Goal: Task Accomplishment & Management: Use online tool/utility

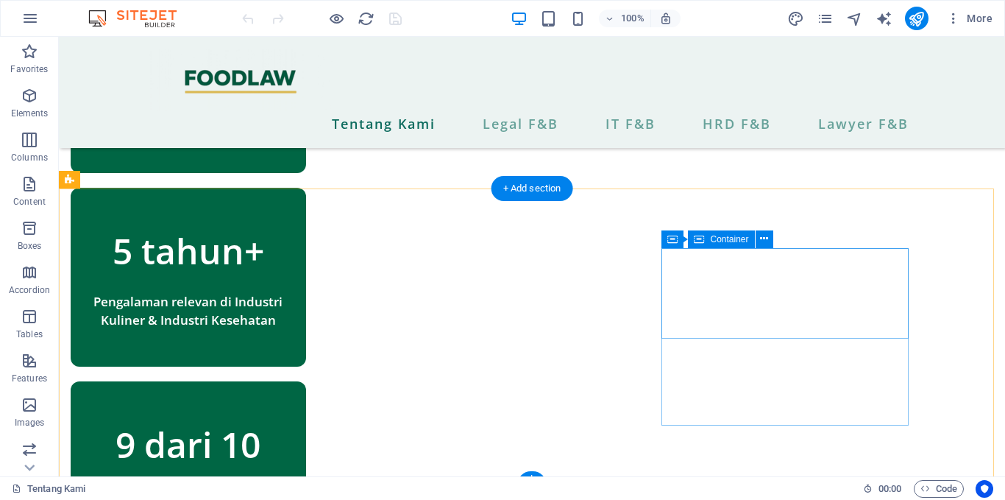
scroll to position [979, 0]
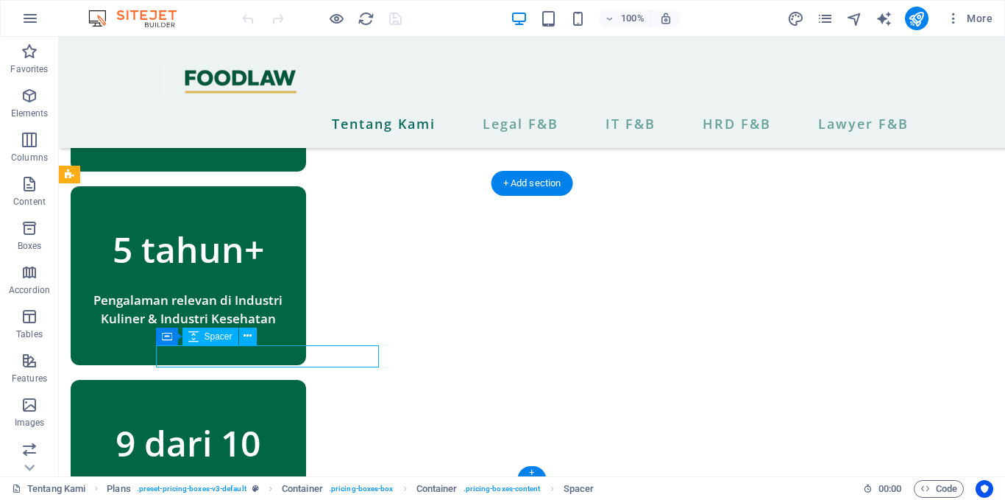
select select "px"
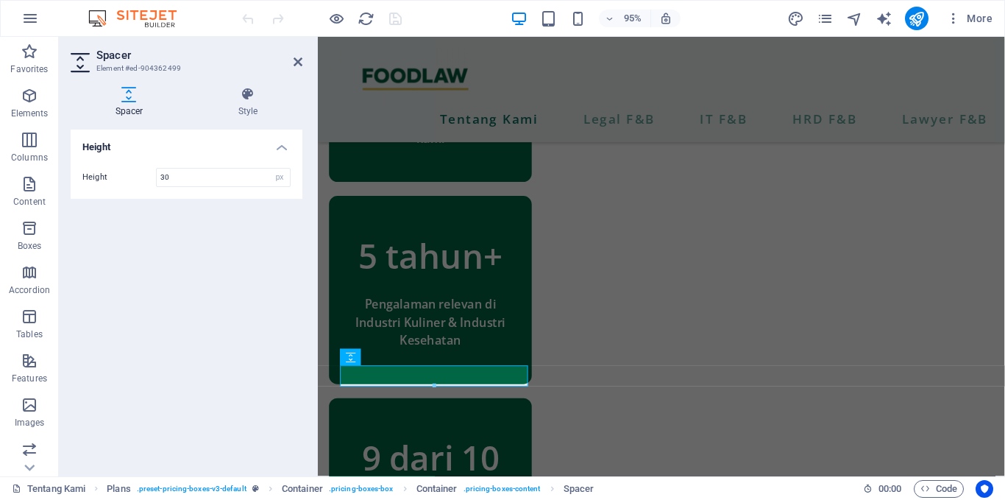
scroll to position [953, 0]
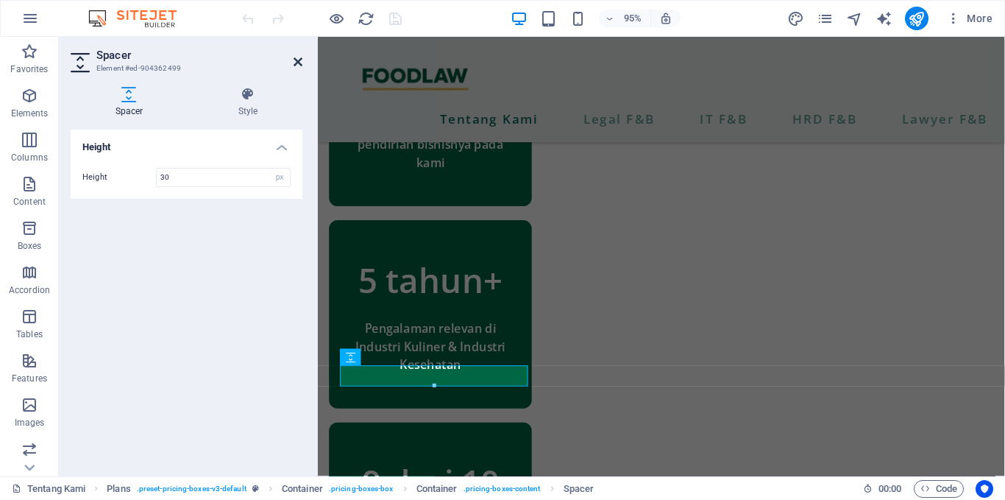
click at [295, 62] on icon at bounding box center [298, 62] width 9 height 12
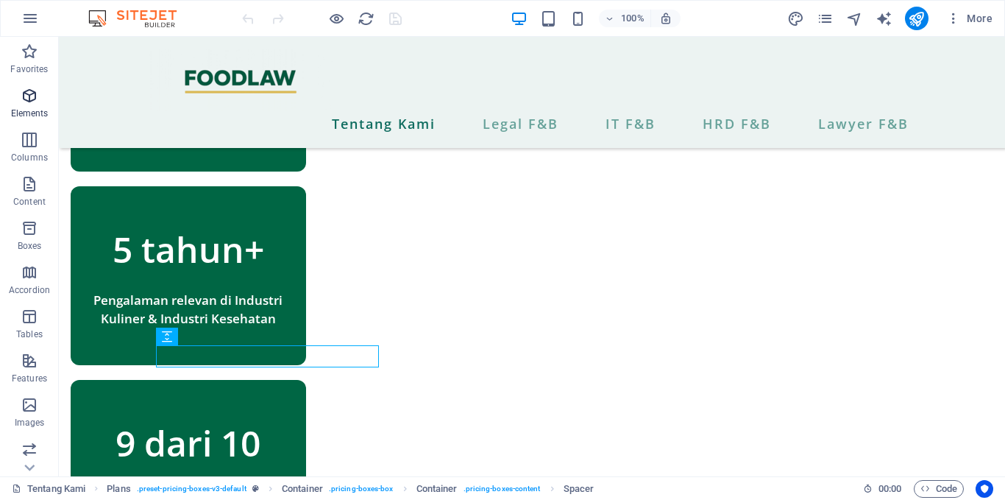
click at [35, 96] on icon "button" at bounding box center [30, 96] width 18 height 18
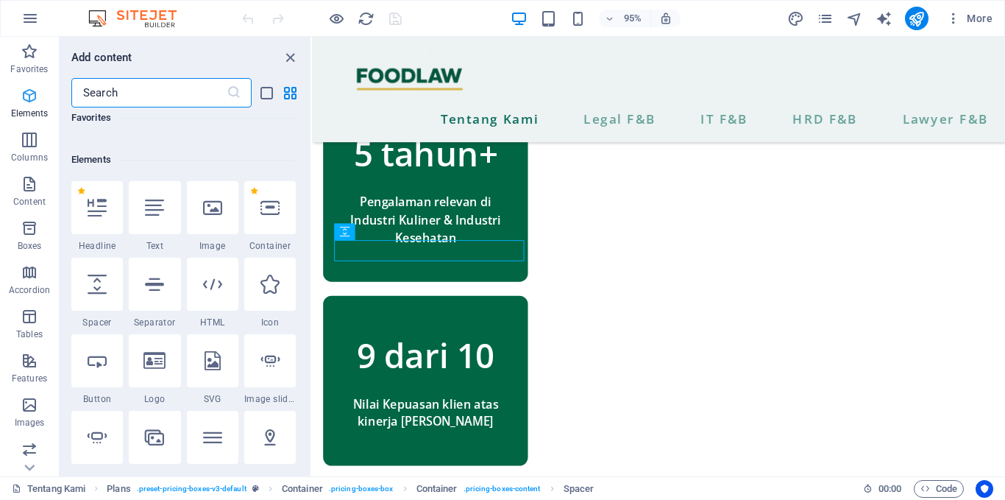
scroll to position [157, 0]
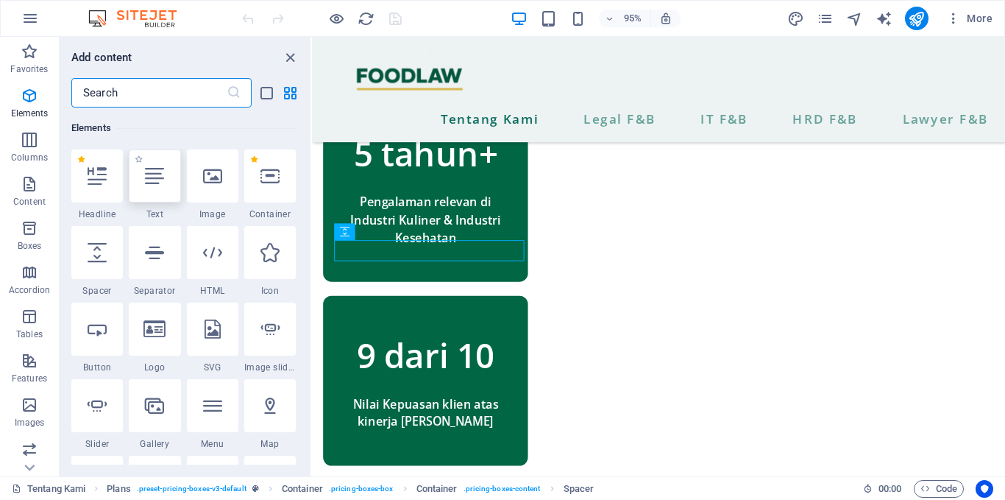
click at [141, 180] on div at bounding box center [155, 175] width 52 height 53
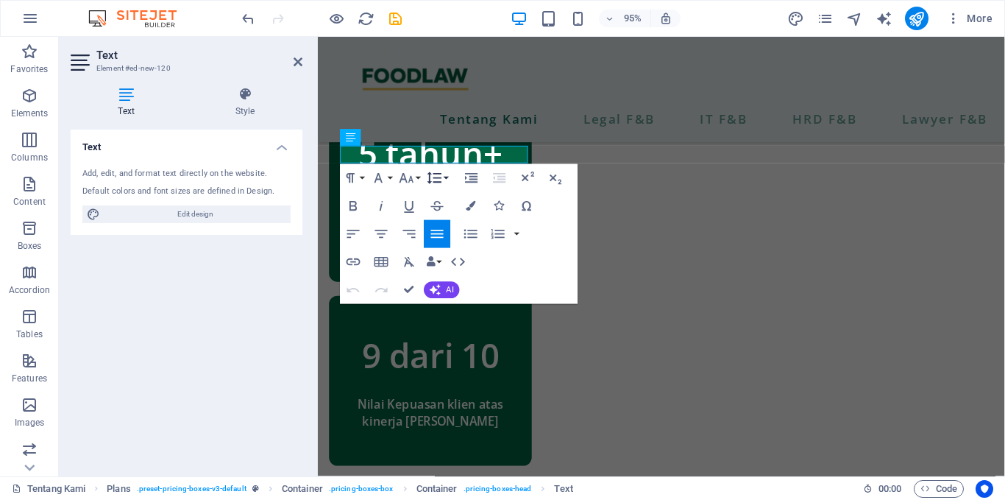
scroll to position [1085, 0]
click at [552, 174] on icon "button" at bounding box center [556, 177] width 17 height 17
click at [355, 289] on icon "button" at bounding box center [353, 289] width 13 height 5
click at [587, 77] on div "Tentang Kami Legal F&B IT F&B HRD F&B Lawyer F&B" at bounding box center [679, 92] width 723 height 111
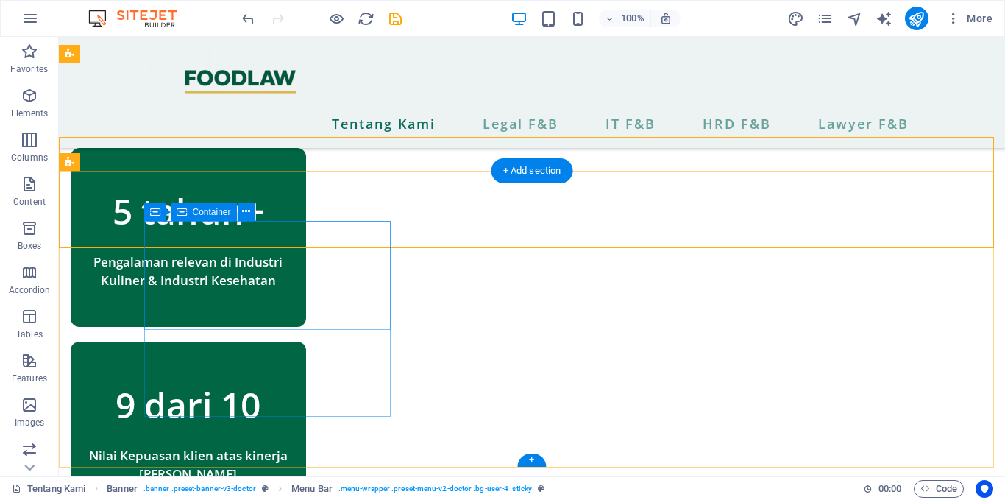
scroll to position [991, 0]
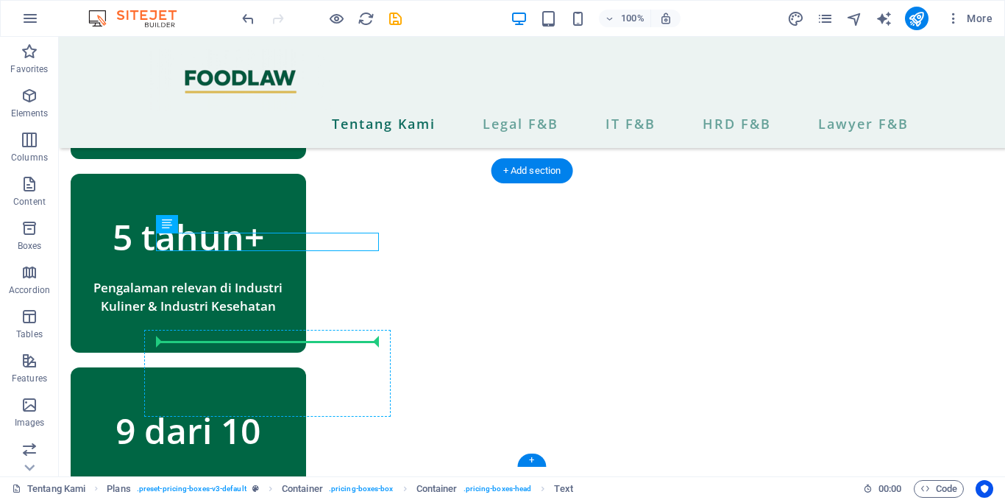
drag, startPoint x: 293, startPoint y: 235, endPoint x: 295, endPoint y: 350, distance: 114.8
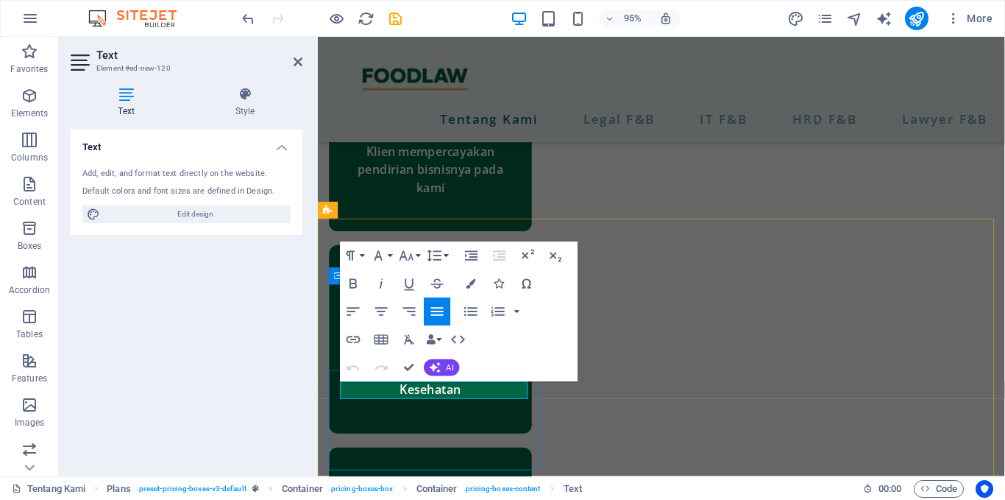
scroll to position [905, 0]
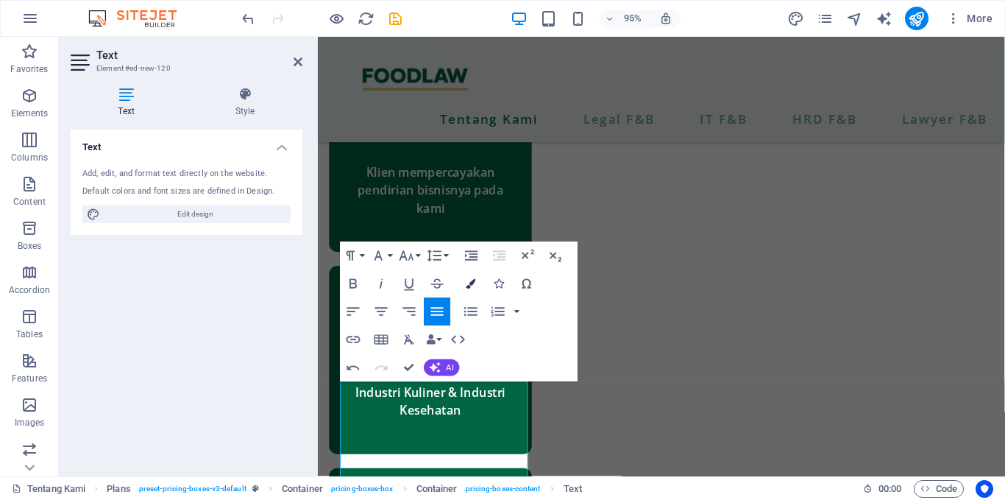
click at [469, 284] on icon "button" at bounding box center [471, 284] width 10 height 10
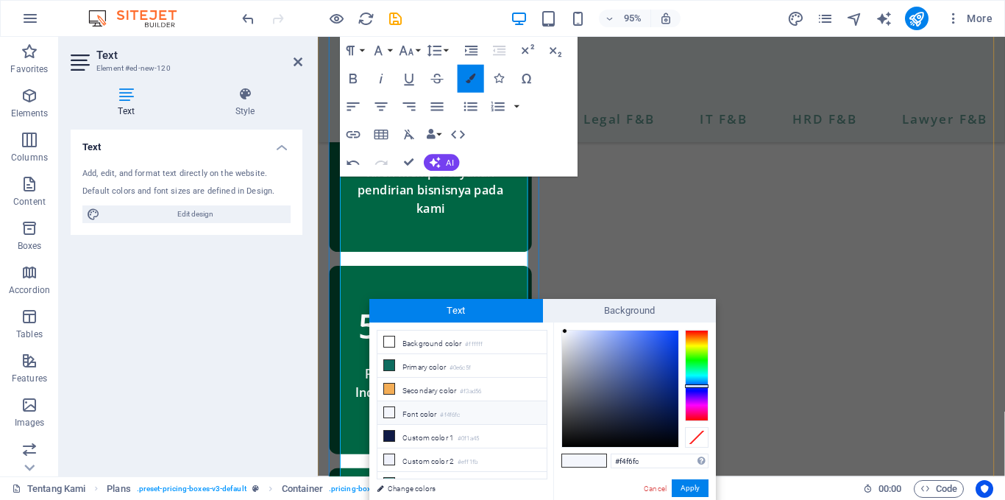
scroll to position [1268, 0]
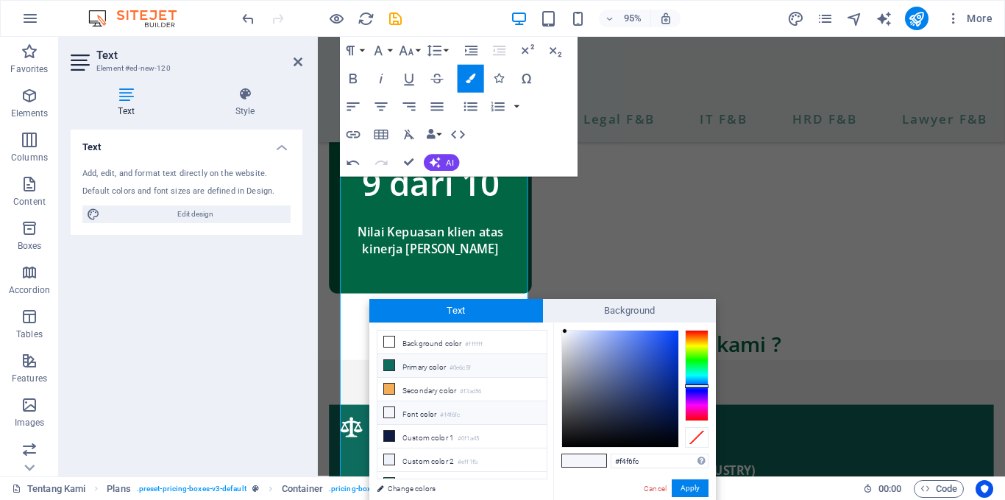
click at [389, 361] on icon at bounding box center [389, 365] width 10 height 10
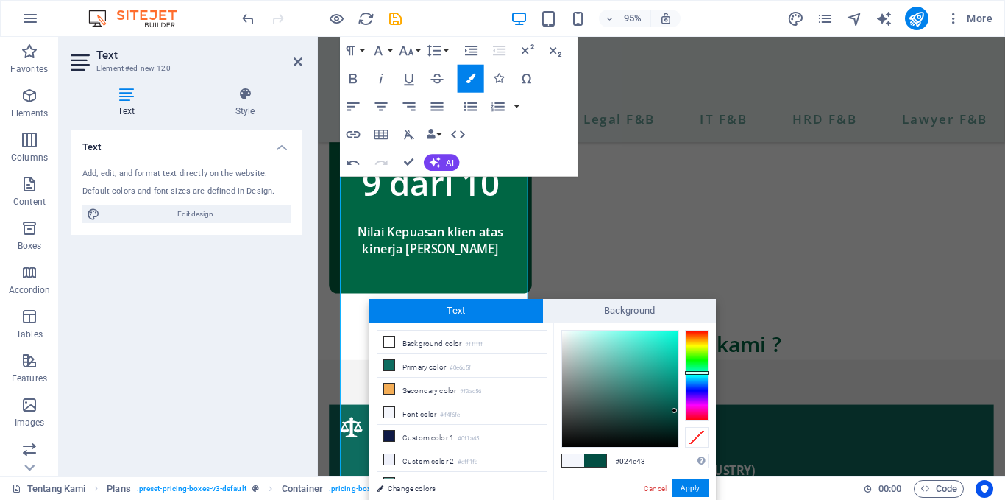
click at [675, 411] on div at bounding box center [620, 388] width 116 height 116
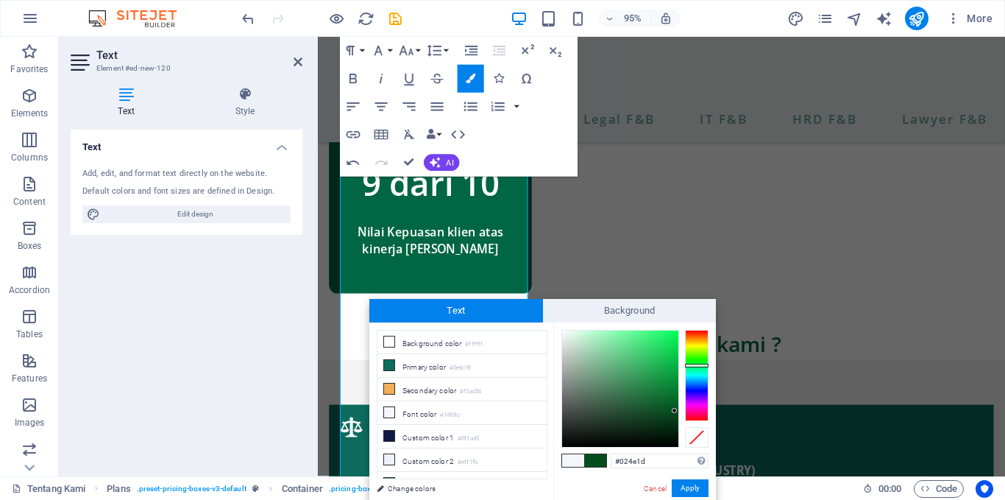
click at [698, 365] on div at bounding box center [697, 375] width 24 height 91
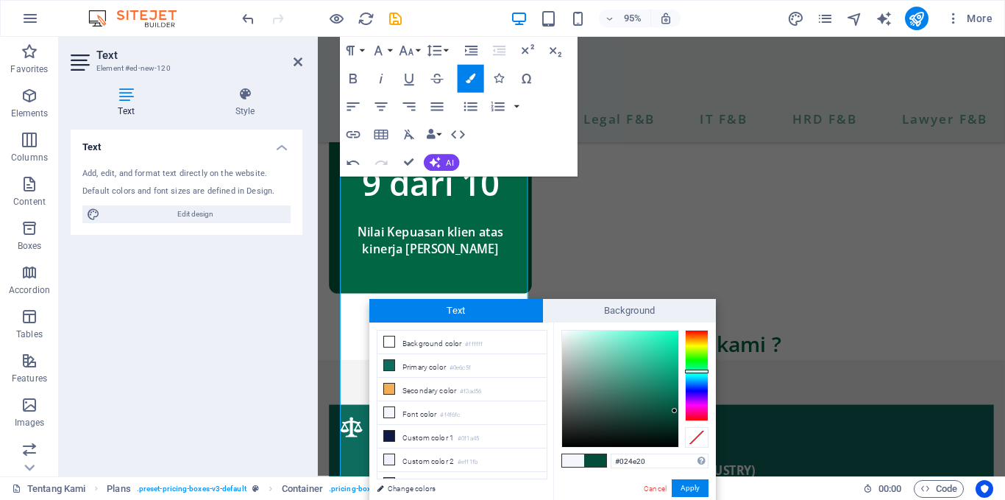
click at [695, 366] on div at bounding box center [697, 375] width 24 height 91
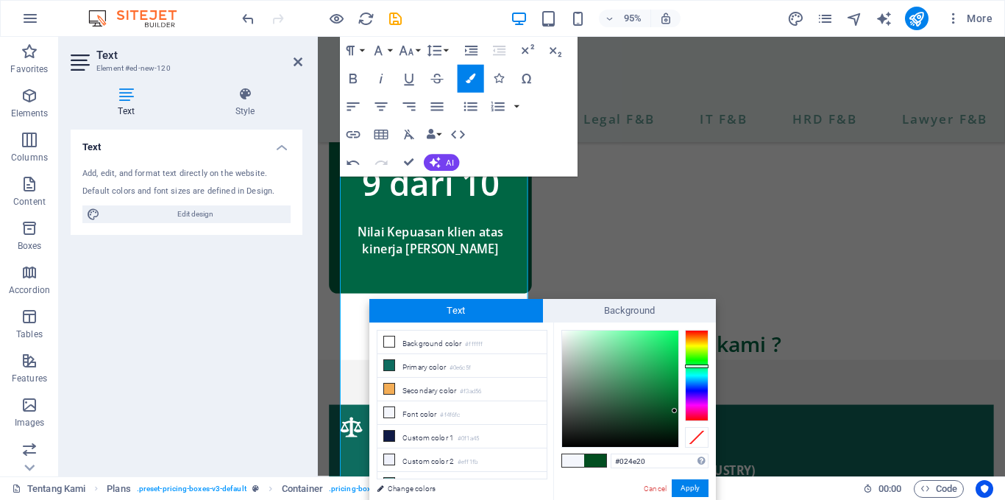
click at [695, 366] on div at bounding box center [697, 366] width 24 height 4
type input "#085b29"
click at [668, 405] on div at bounding box center [620, 388] width 116 height 116
click at [701, 489] on button "Apply" at bounding box center [690, 488] width 37 height 18
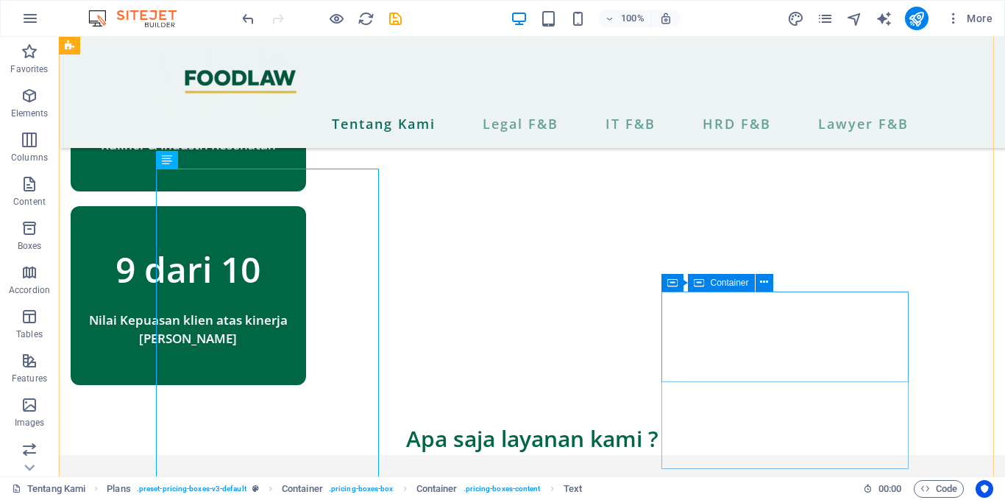
scroll to position [1155, 0]
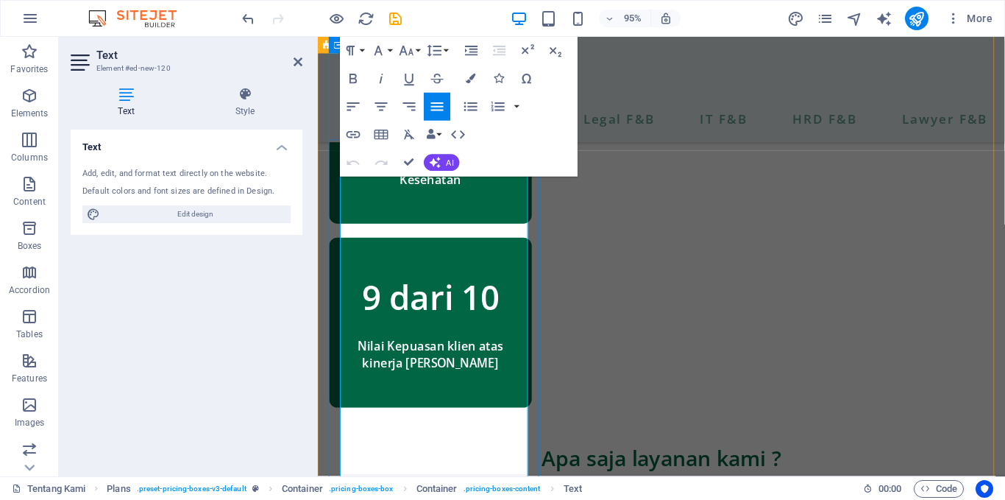
click at [415, 48] on button "Font Size" at bounding box center [409, 51] width 26 height 28
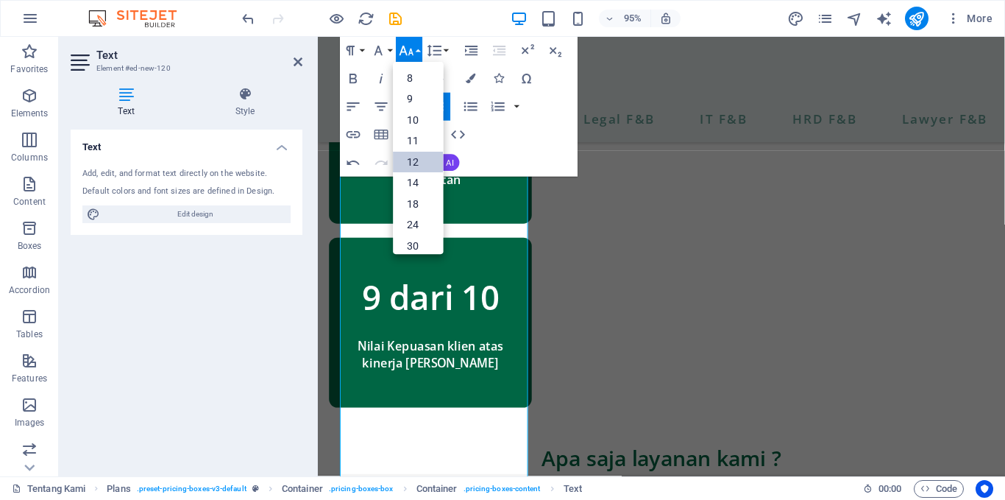
click at [415, 152] on link "12" at bounding box center [419, 162] width 50 height 21
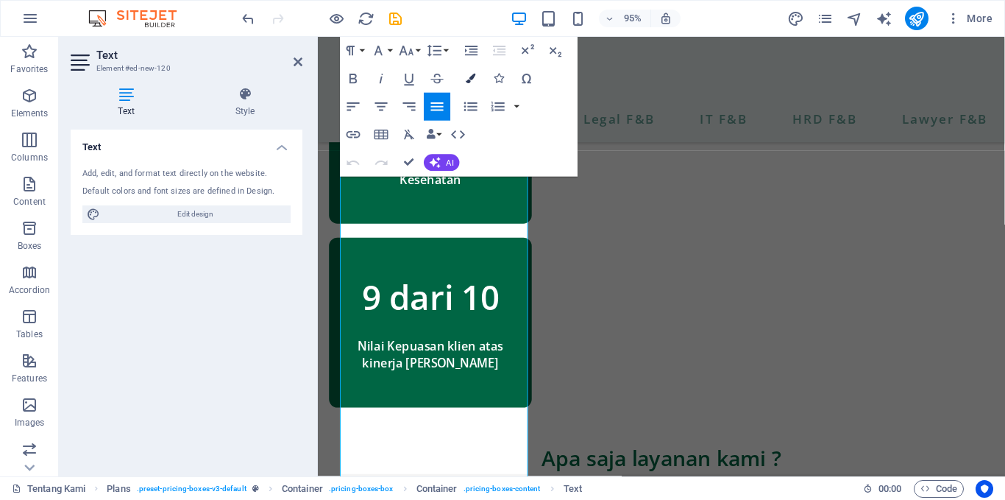
click at [474, 84] on button "Colors" at bounding box center [471, 79] width 26 height 28
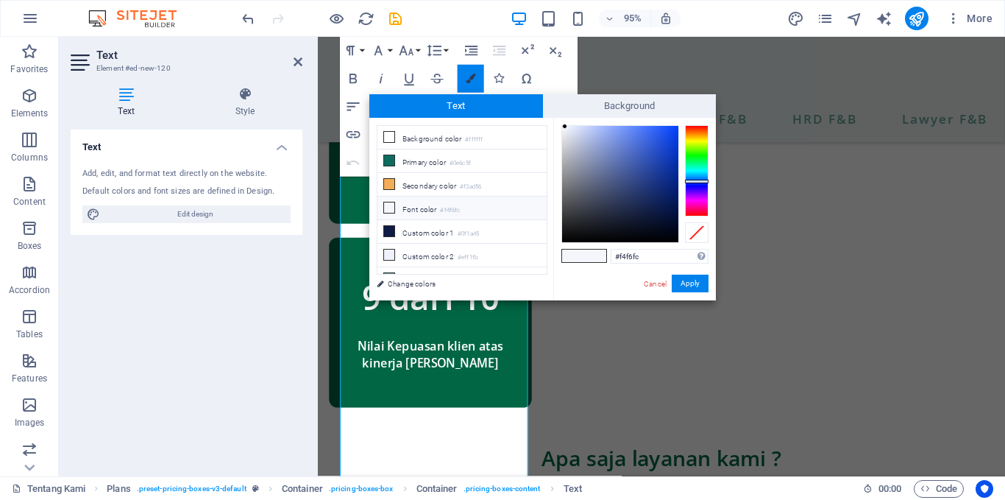
scroll to position [1268, 0]
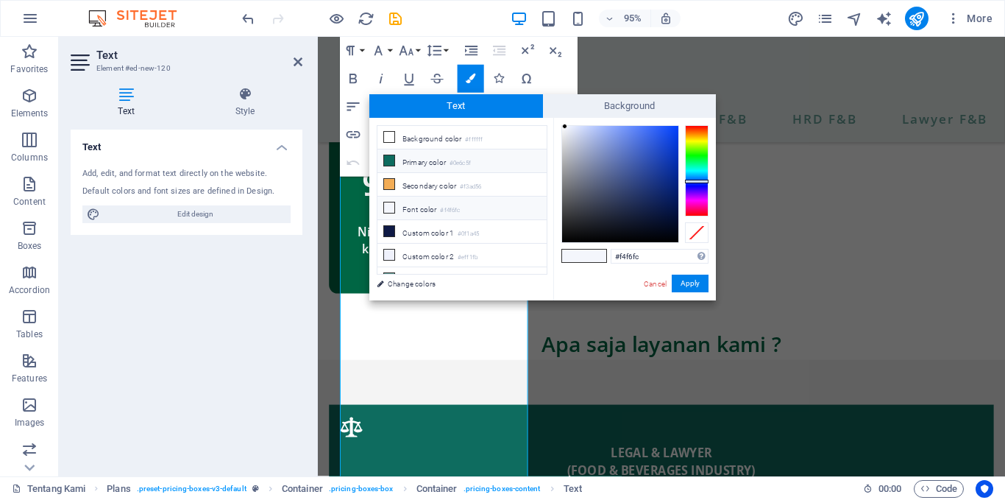
click at [437, 158] on li "Primary color #0e6c5f" at bounding box center [462, 161] width 169 height 24
type input "#0e6c5f"
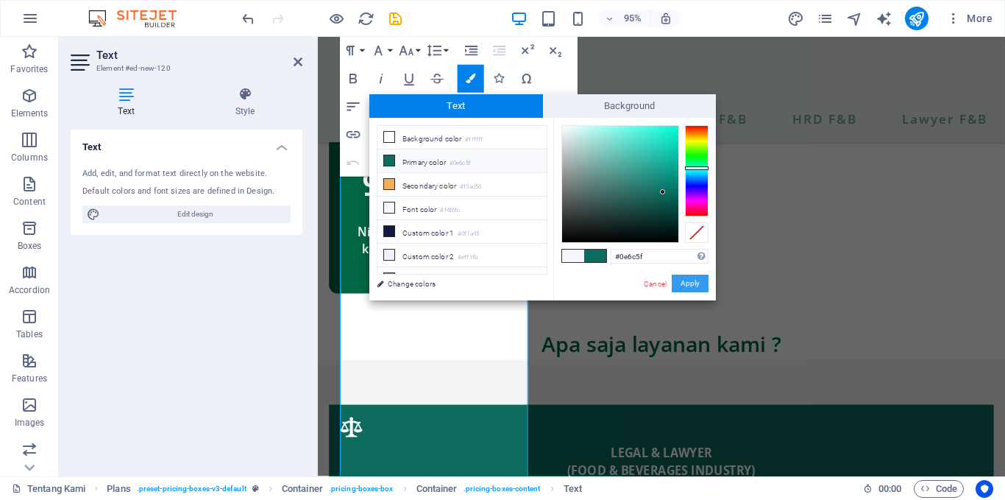
click at [701, 276] on button "Apply" at bounding box center [690, 284] width 37 height 18
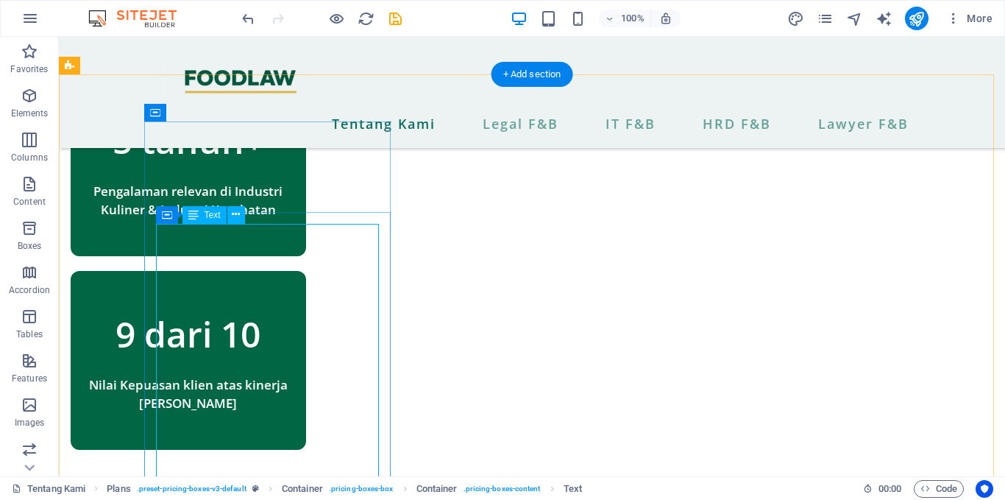
scroll to position [1088, 0]
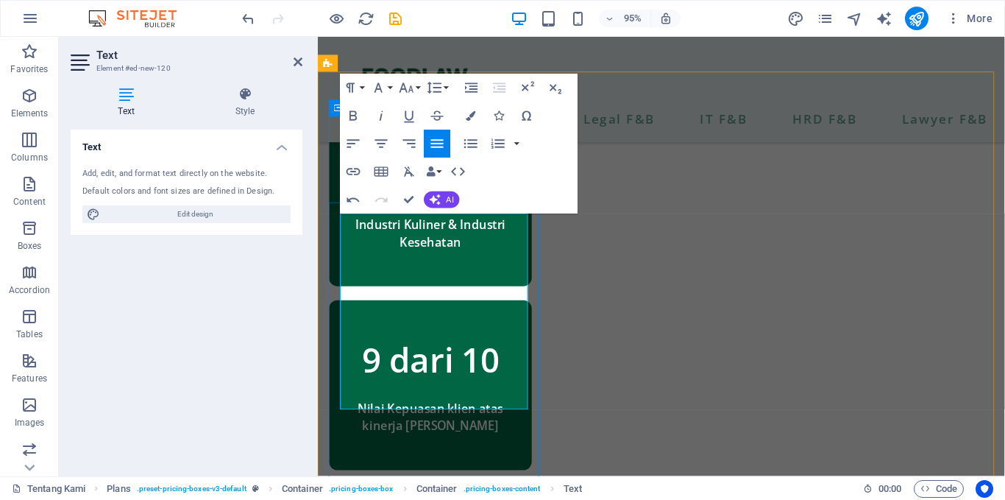
click at [467, 144] on icon "button" at bounding box center [471, 143] width 17 height 17
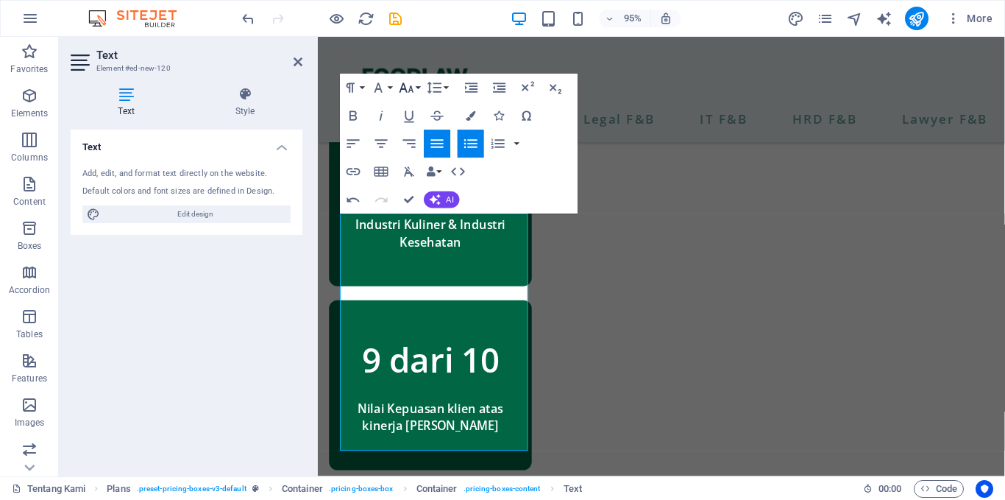
click at [418, 88] on button "Font Size" at bounding box center [409, 88] width 26 height 28
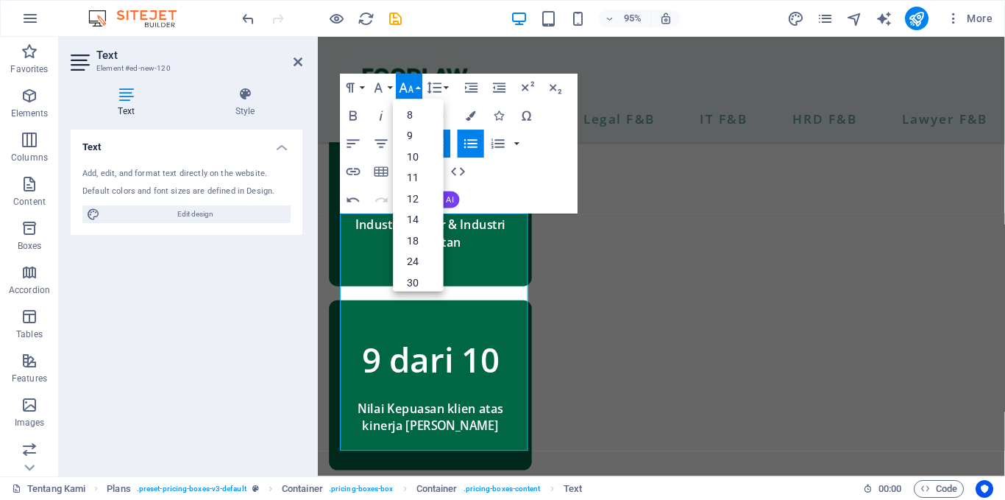
click at [418, 88] on button "Font Size" at bounding box center [409, 88] width 26 height 28
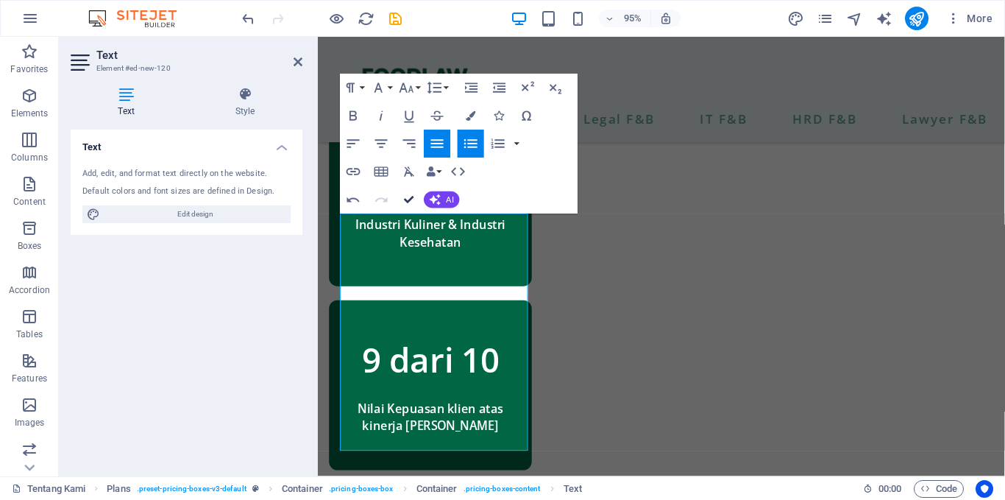
scroll to position [1088, 0]
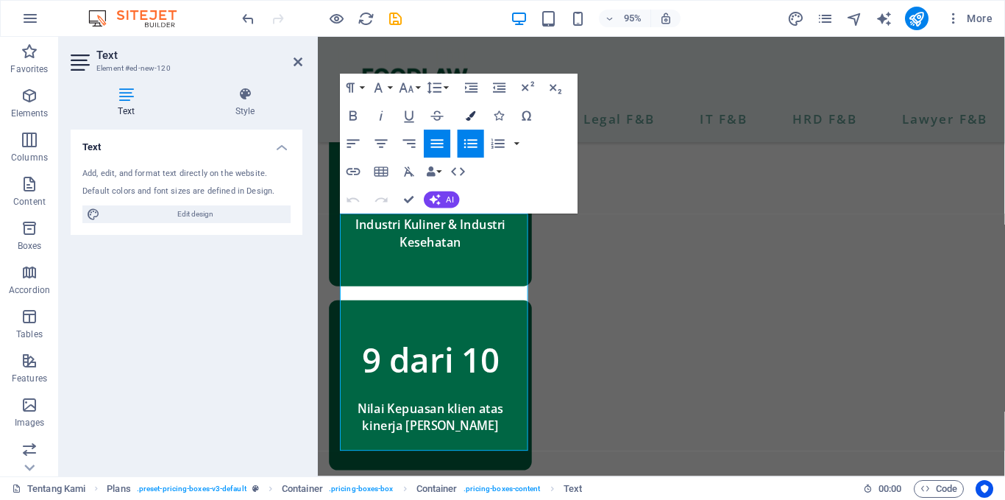
click at [472, 118] on icon "button" at bounding box center [471, 116] width 10 height 10
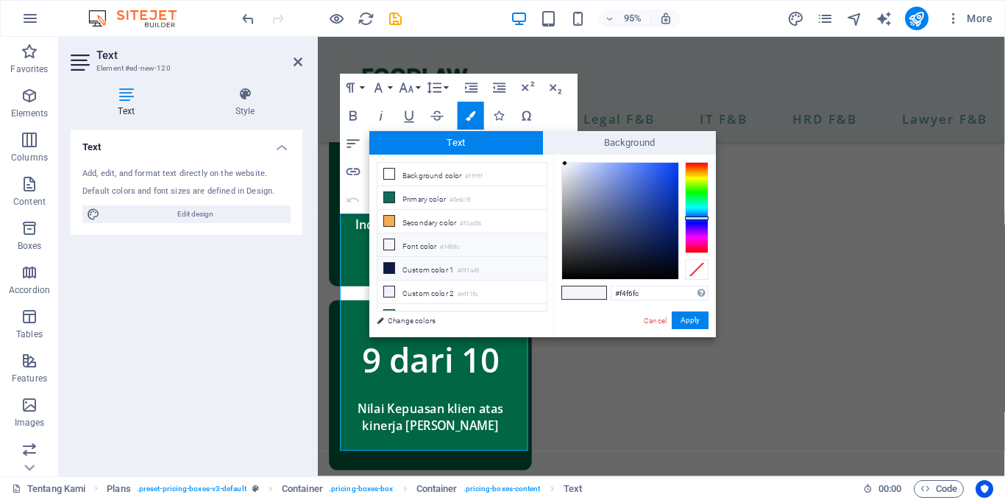
click at [394, 270] on icon at bounding box center [389, 268] width 10 height 10
type input "#000105"
click at [670, 276] on div at bounding box center [620, 221] width 116 height 116
click at [696, 316] on button "Apply" at bounding box center [690, 320] width 37 height 18
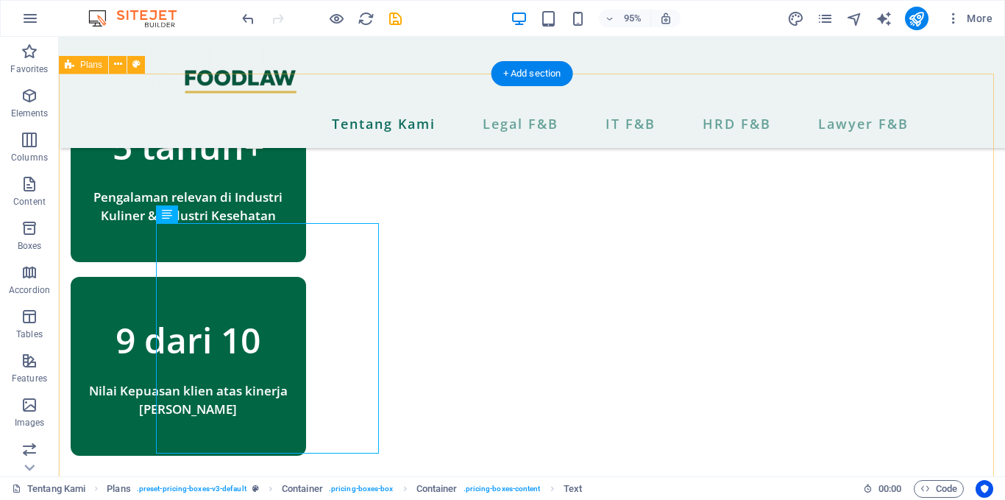
scroll to position [1088, 0]
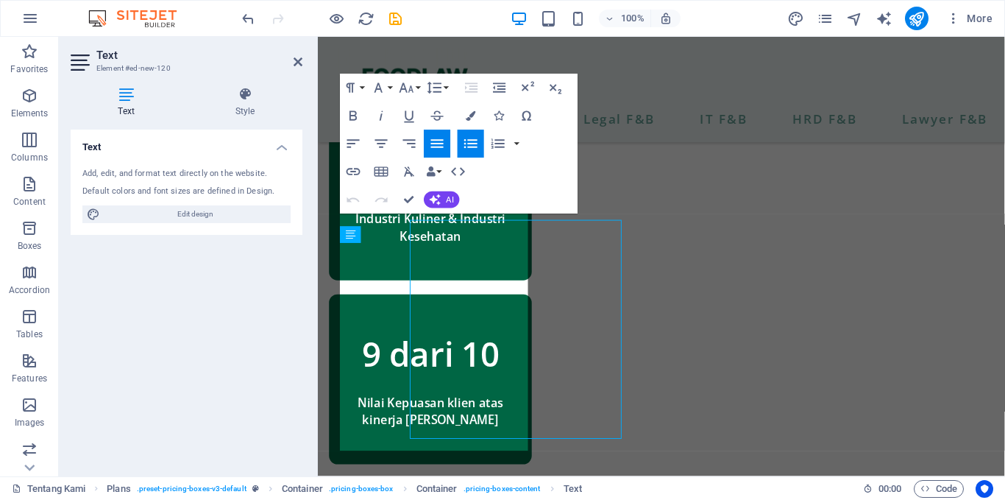
scroll to position [1082, 0]
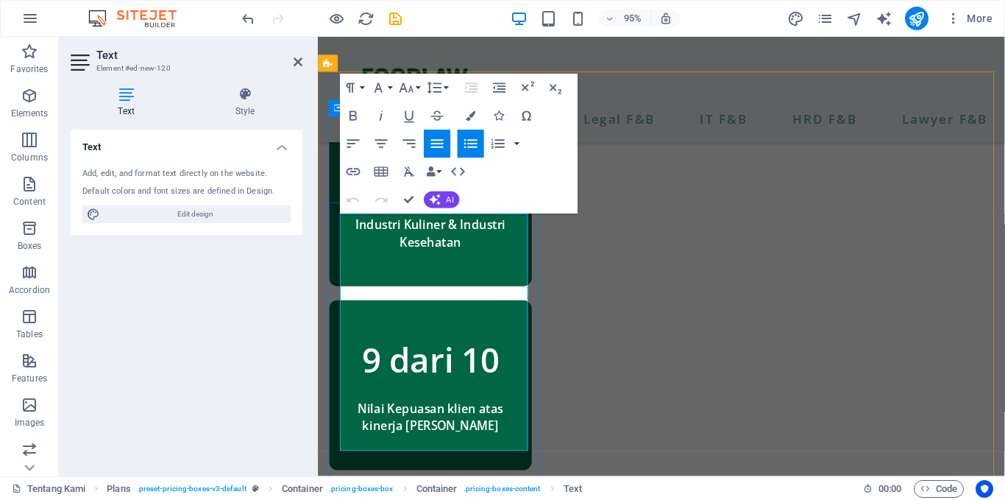
drag, startPoint x: 428, startPoint y: 255, endPoint x: 350, endPoint y: 244, distance: 78.9
drag, startPoint x: 346, startPoint y: 256, endPoint x: 498, endPoint y: 441, distance: 239.0
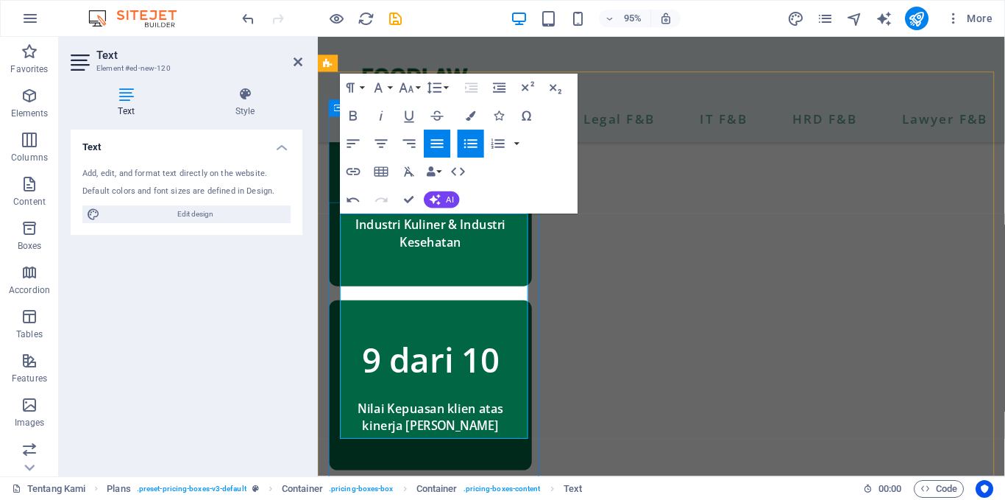
click at [516, 146] on button "button" at bounding box center [516, 144] width 11 height 28
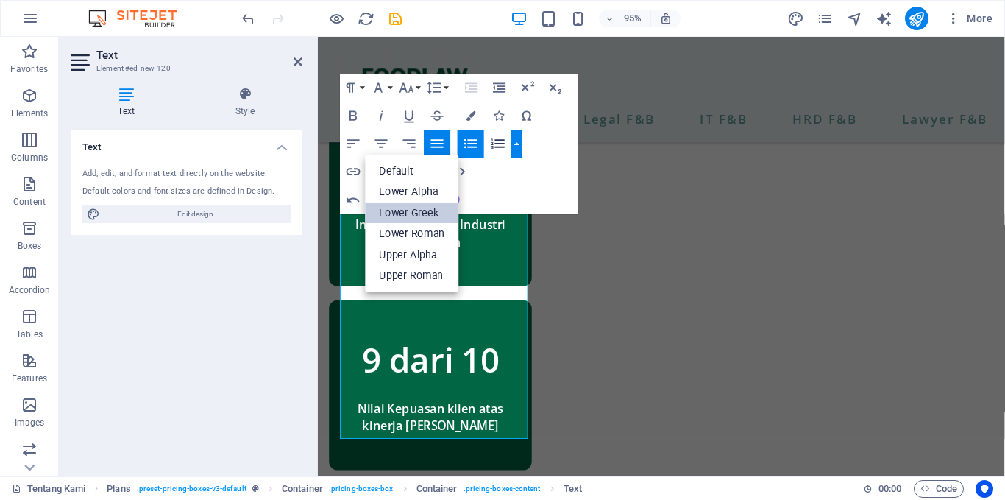
click at [427, 208] on link "Lower Greek" at bounding box center [412, 212] width 93 height 21
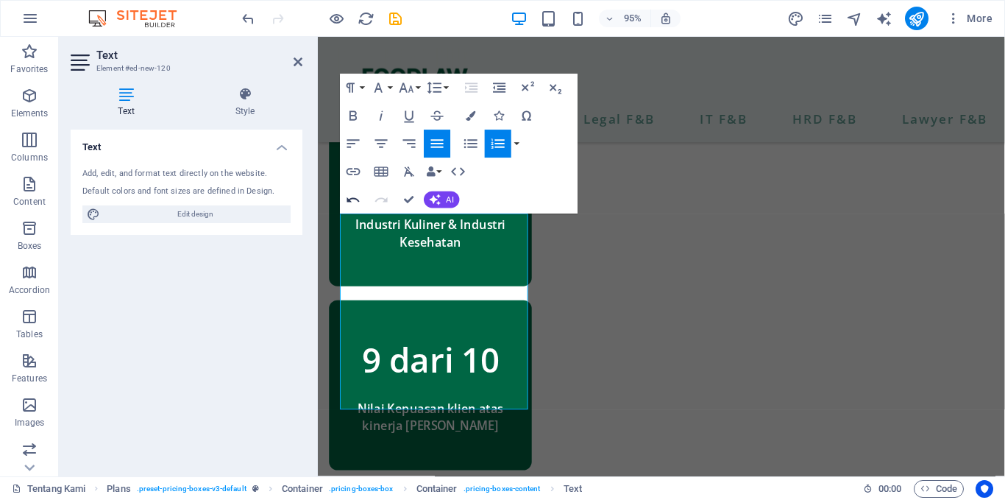
click at [361, 200] on icon "button" at bounding box center [353, 199] width 17 height 17
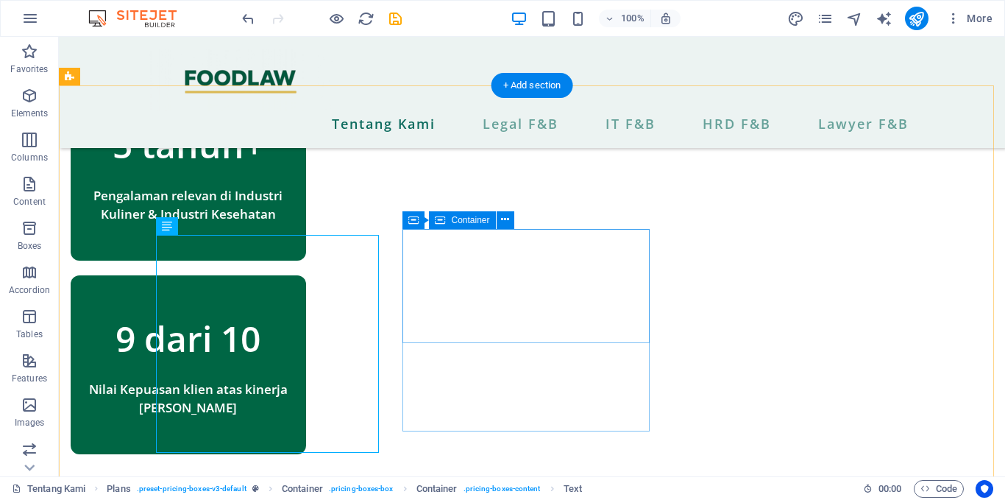
scroll to position [1086, 0]
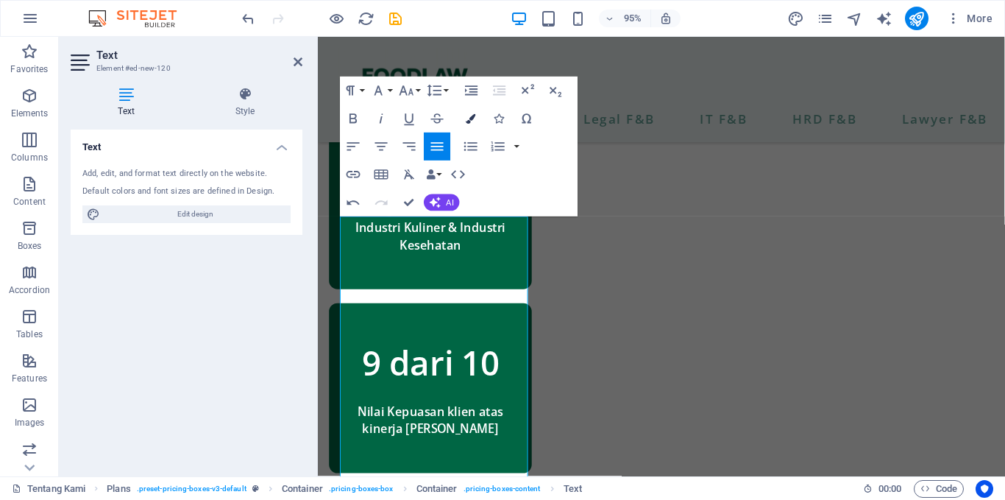
click at [474, 110] on button "Colors" at bounding box center [471, 119] width 26 height 28
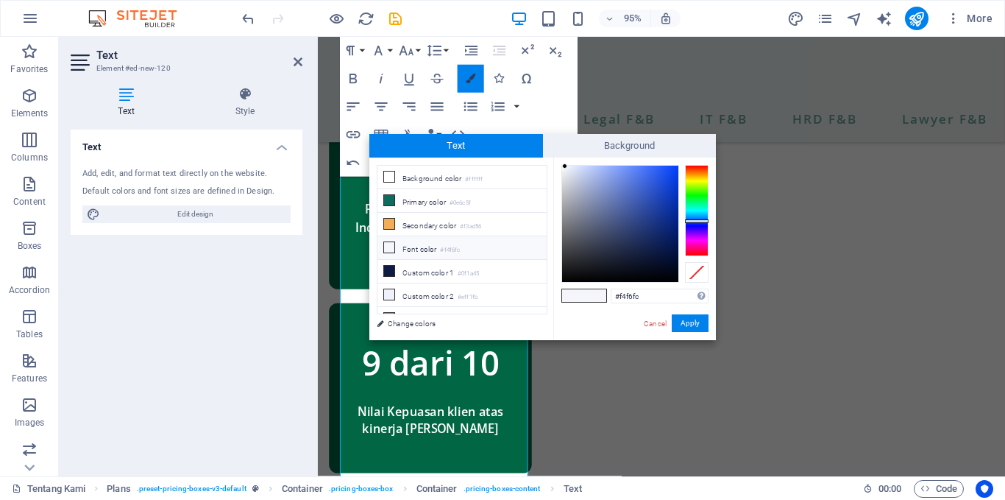
scroll to position [1268, 0]
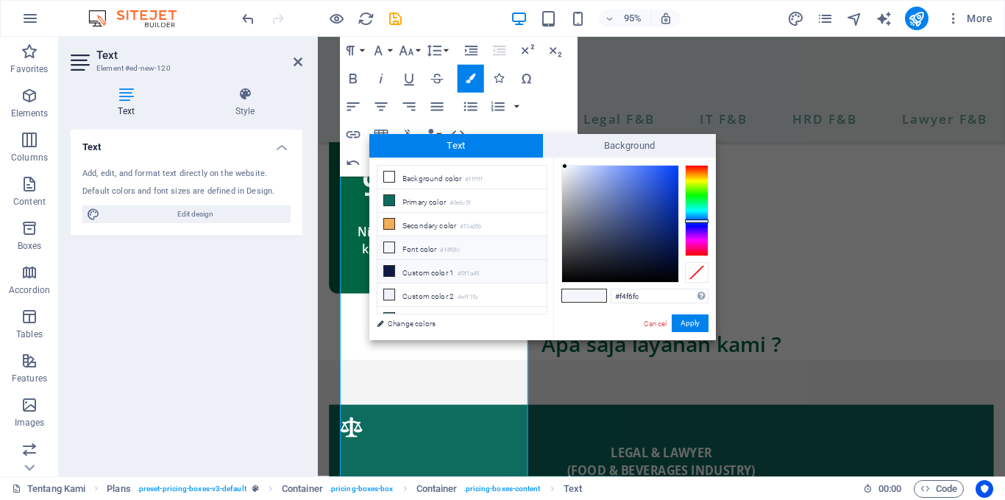
click at [414, 265] on li "Custom color 1 #0f1a45" at bounding box center [462, 272] width 169 height 24
click at [702, 328] on button "Apply" at bounding box center [690, 323] width 37 height 18
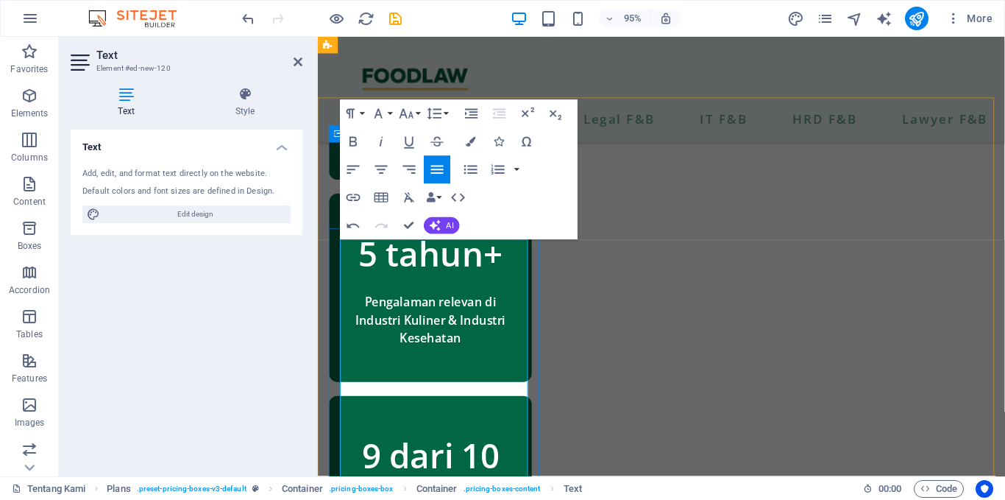
scroll to position [980, 0]
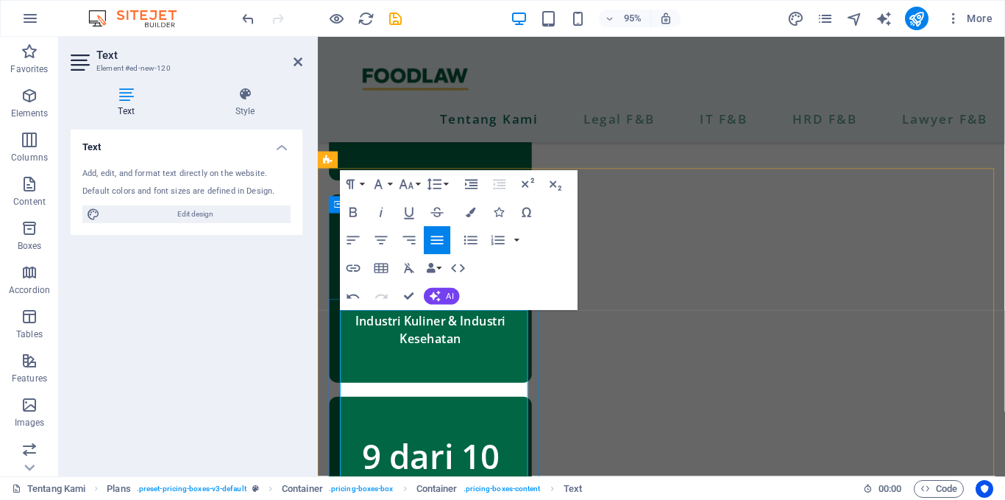
click at [470, 243] on icon "button" at bounding box center [470, 240] width 13 height 9
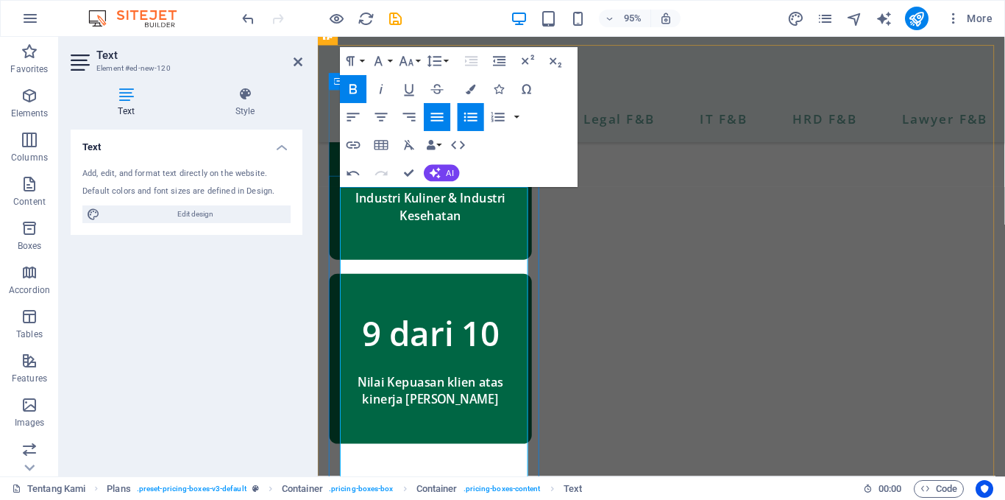
scroll to position [1148, 0]
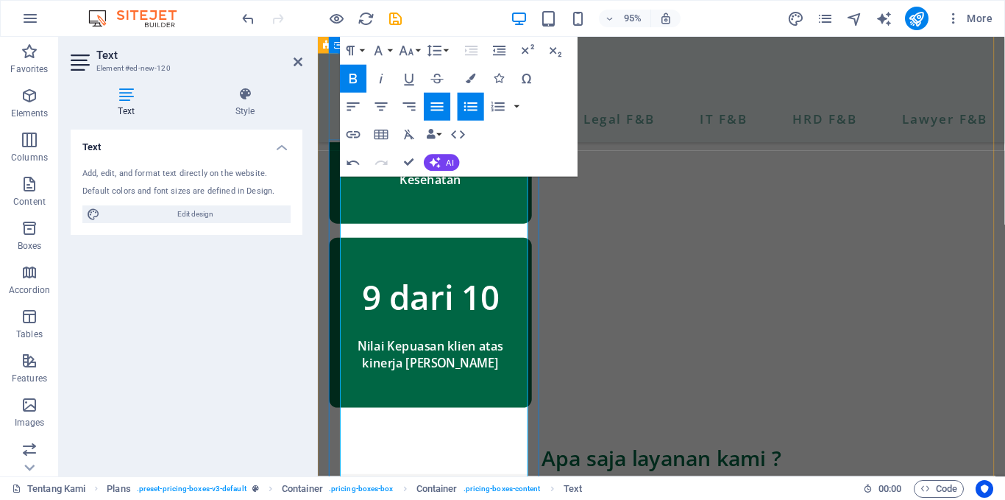
click at [470, 109] on icon "button" at bounding box center [471, 107] width 17 height 17
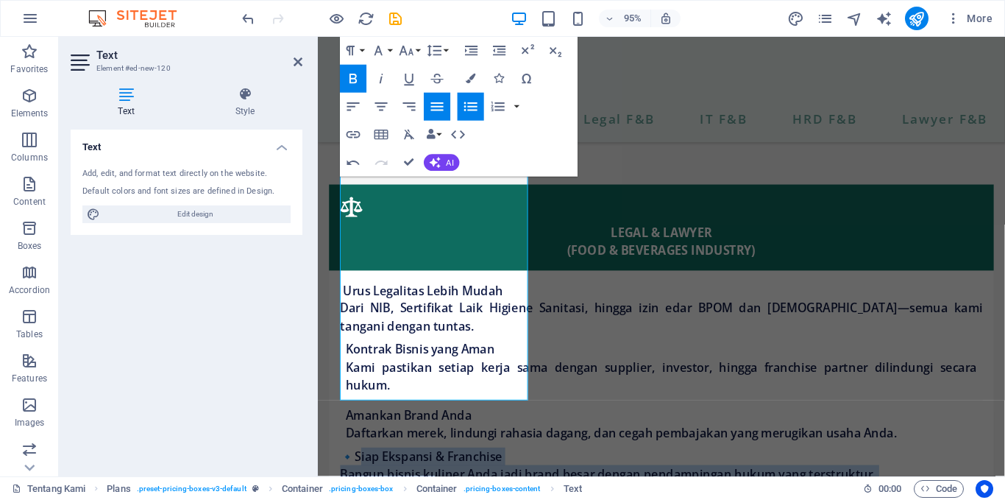
scroll to position [1560, 0]
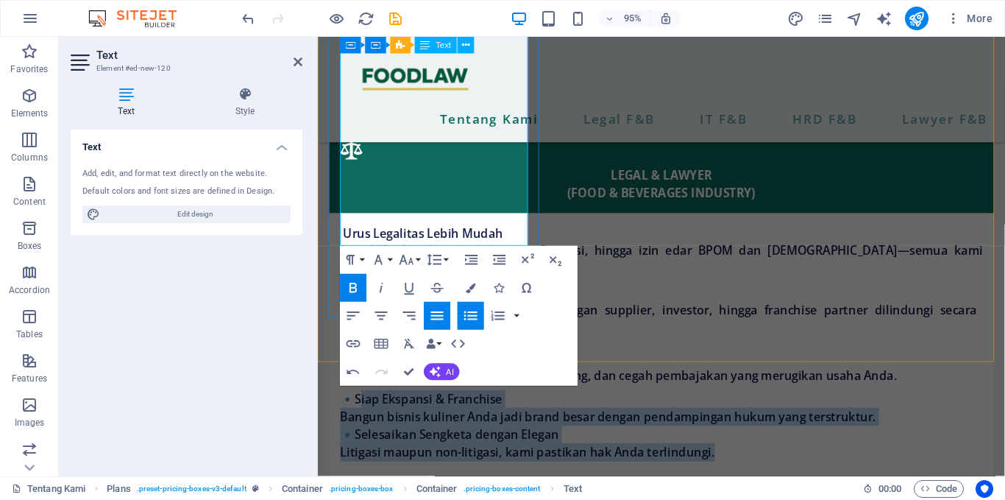
drag, startPoint x: 368, startPoint y: 364, endPoint x: 471, endPoint y: 250, distance: 153.2
click at [471, 250] on div "Urus Legalitas Lebih Mudah Dari NIB, Sertifikat Laik Higiene Sanitasi, hingga i…" at bounding box center [679, 358] width 676 height 249
click at [479, 323] on icon "button" at bounding box center [471, 315] width 17 height 17
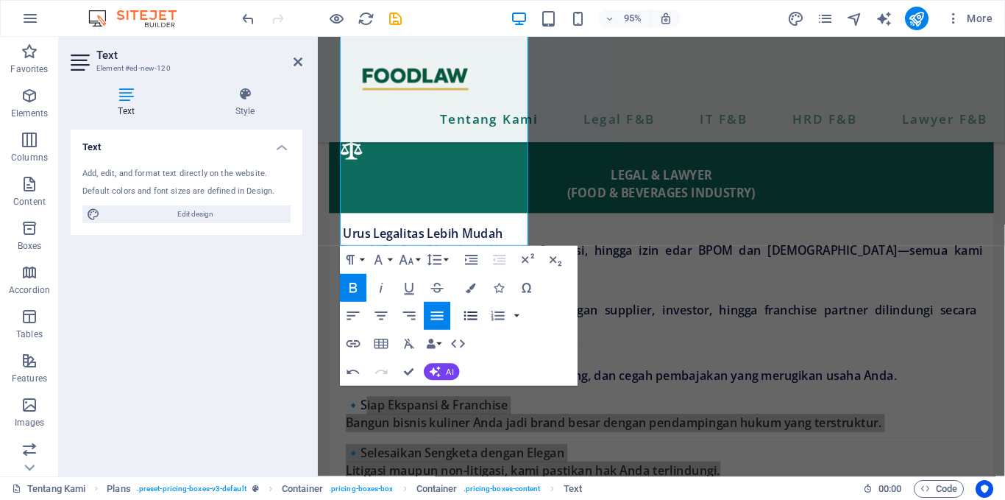
click at [479, 302] on button "Colors" at bounding box center [471, 288] width 26 height 28
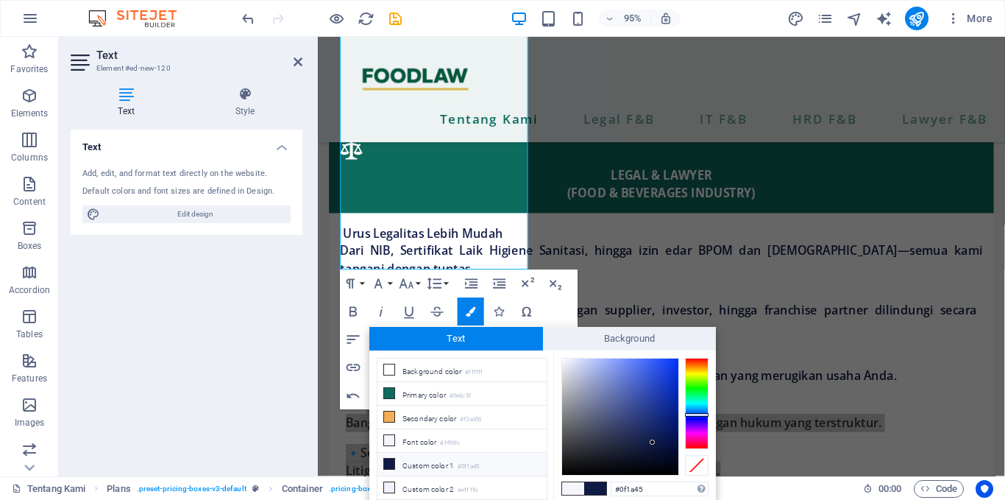
click at [443, 461] on li "Custom color 1 #0f1a45" at bounding box center [462, 465] width 169 height 24
type input "#000002"
click at [673, 473] on div at bounding box center [620, 416] width 116 height 116
click at [673, 473] on div at bounding box center [672, 472] width 5 height 5
drag, startPoint x: 840, startPoint y: 375, endPoint x: 570, endPoint y: 230, distance: 307.5
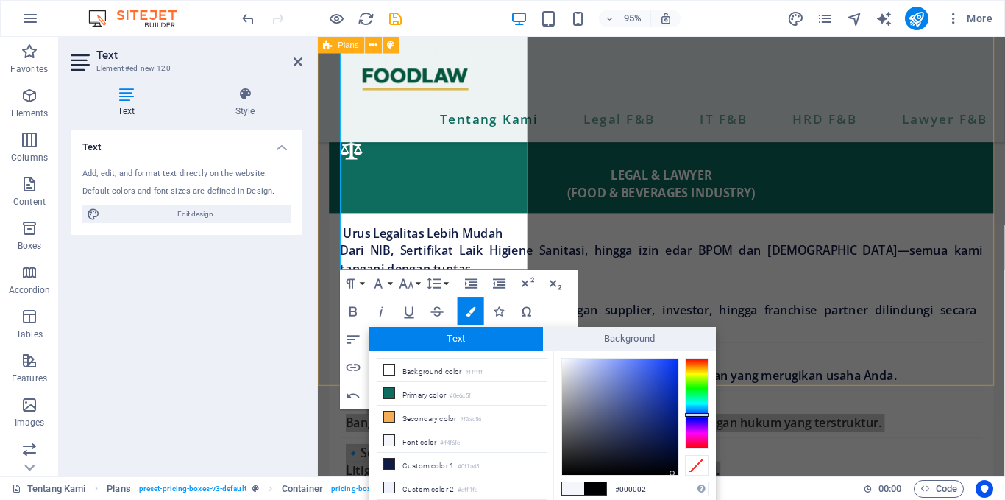
drag, startPoint x: 893, startPoint y: 368, endPoint x: 587, endPoint y: 248, distance: 328.1
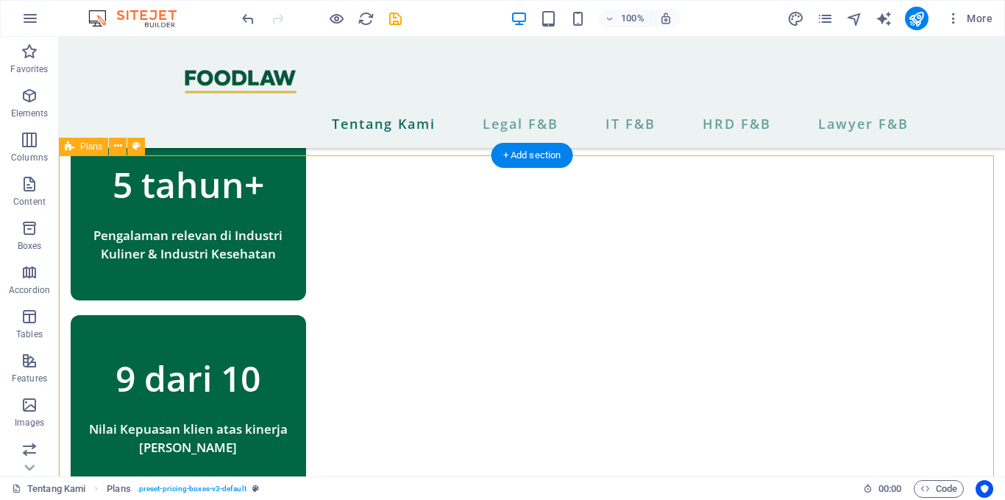
scroll to position [1045, 0]
